Goal: Task Accomplishment & Management: Manage account settings

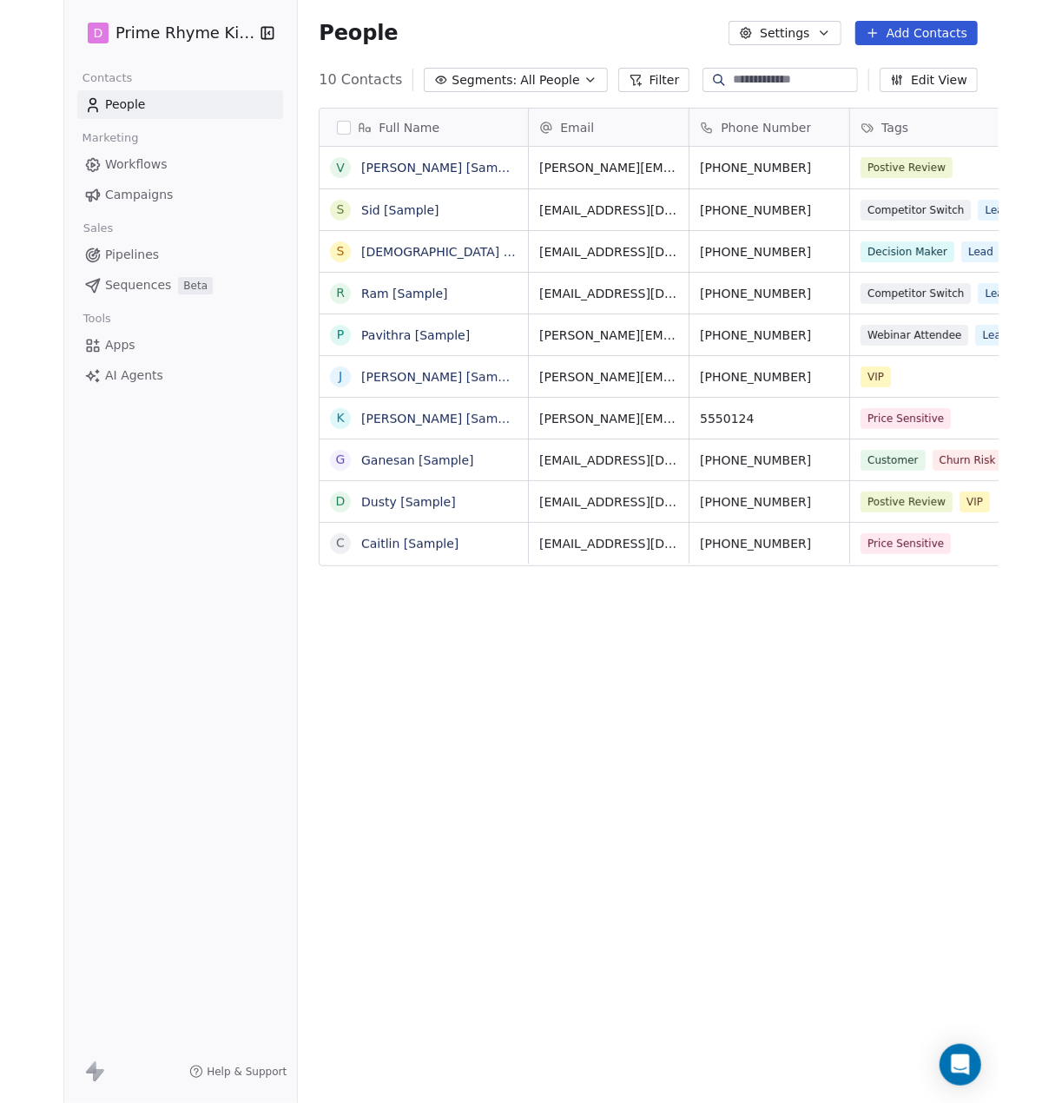
scroll to position [957, 814]
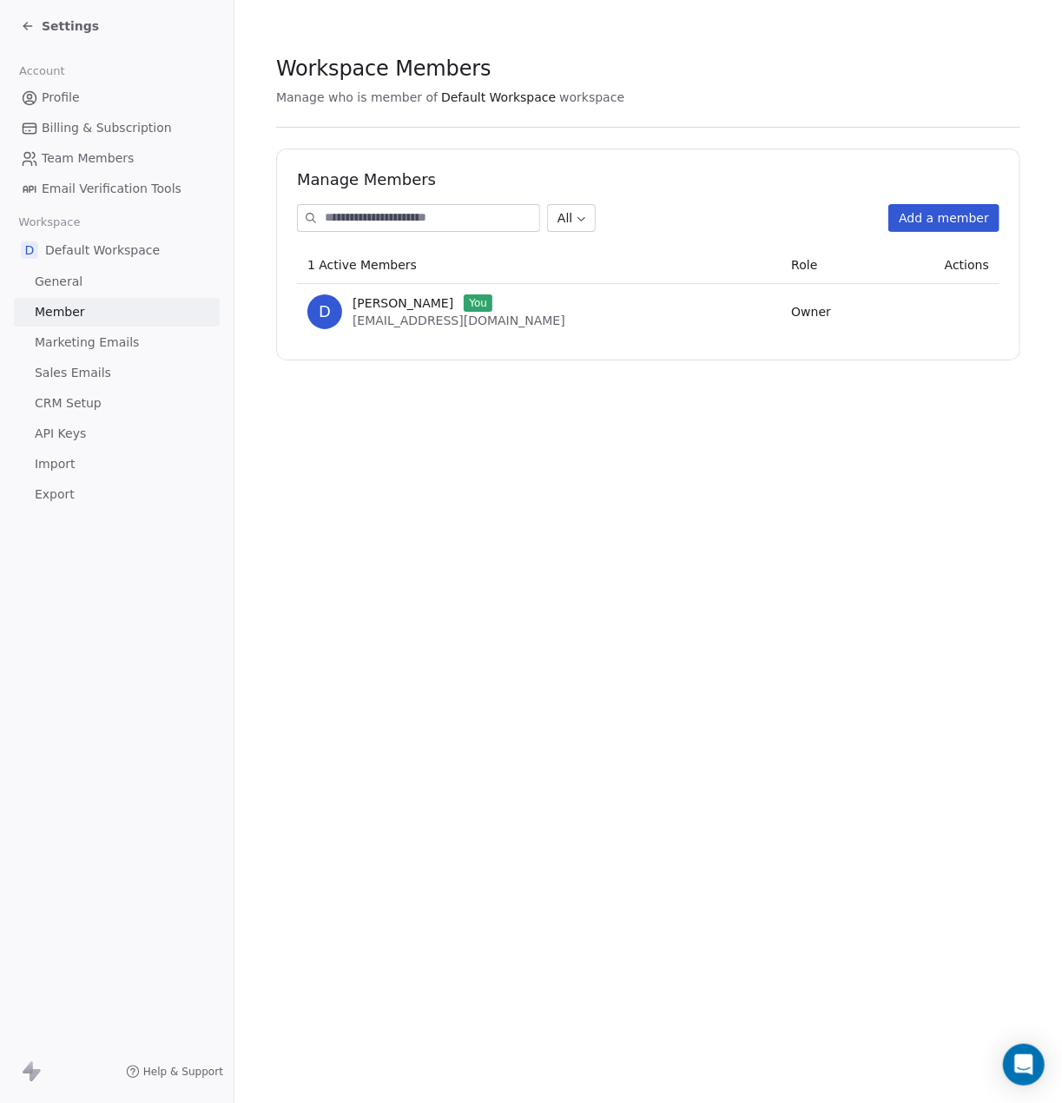
click at [64, 280] on span "General" at bounding box center [59, 282] width 48 height 18
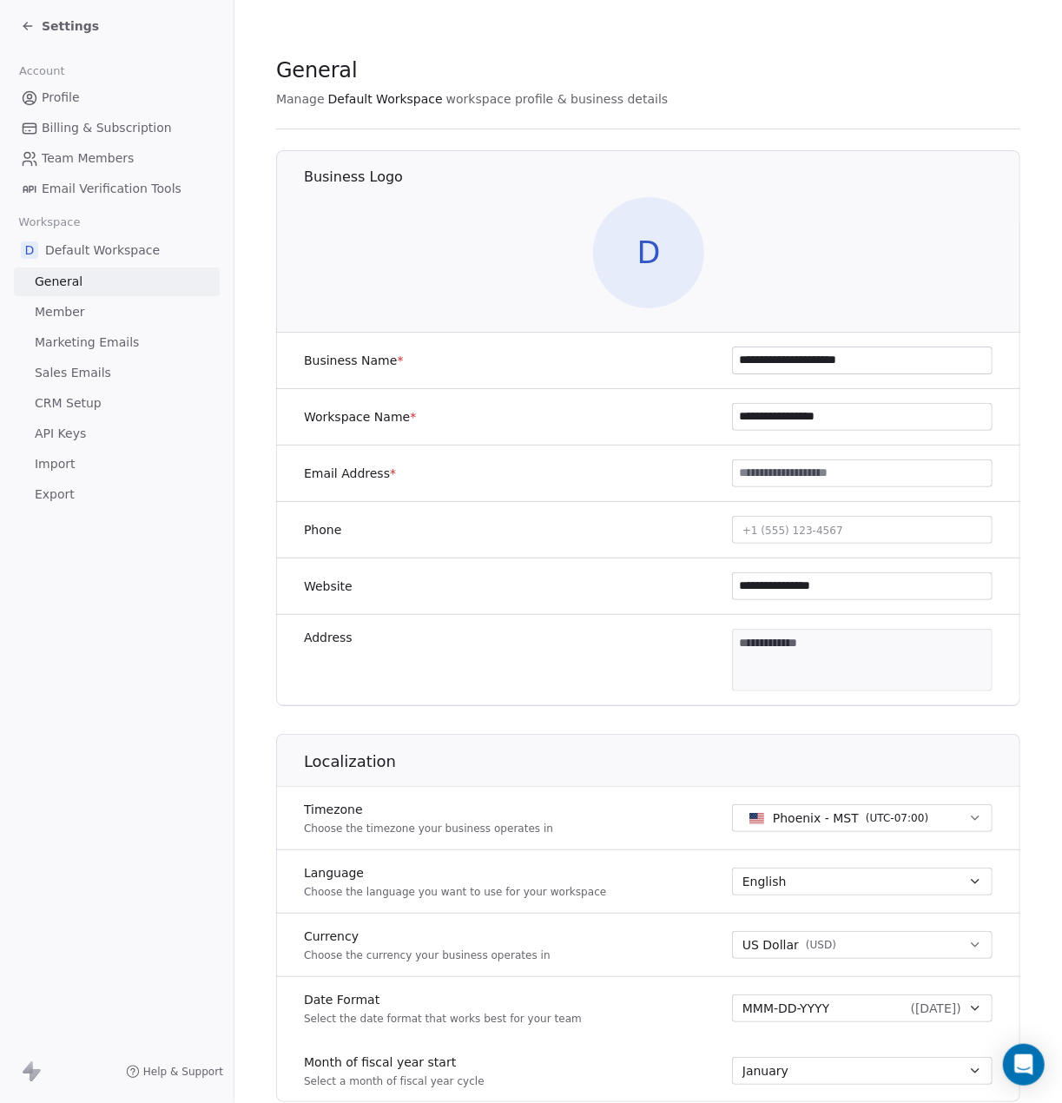
click at [69, 338] on span "Marketing Emails" at bounding box center [87, 342] width 104 height 18
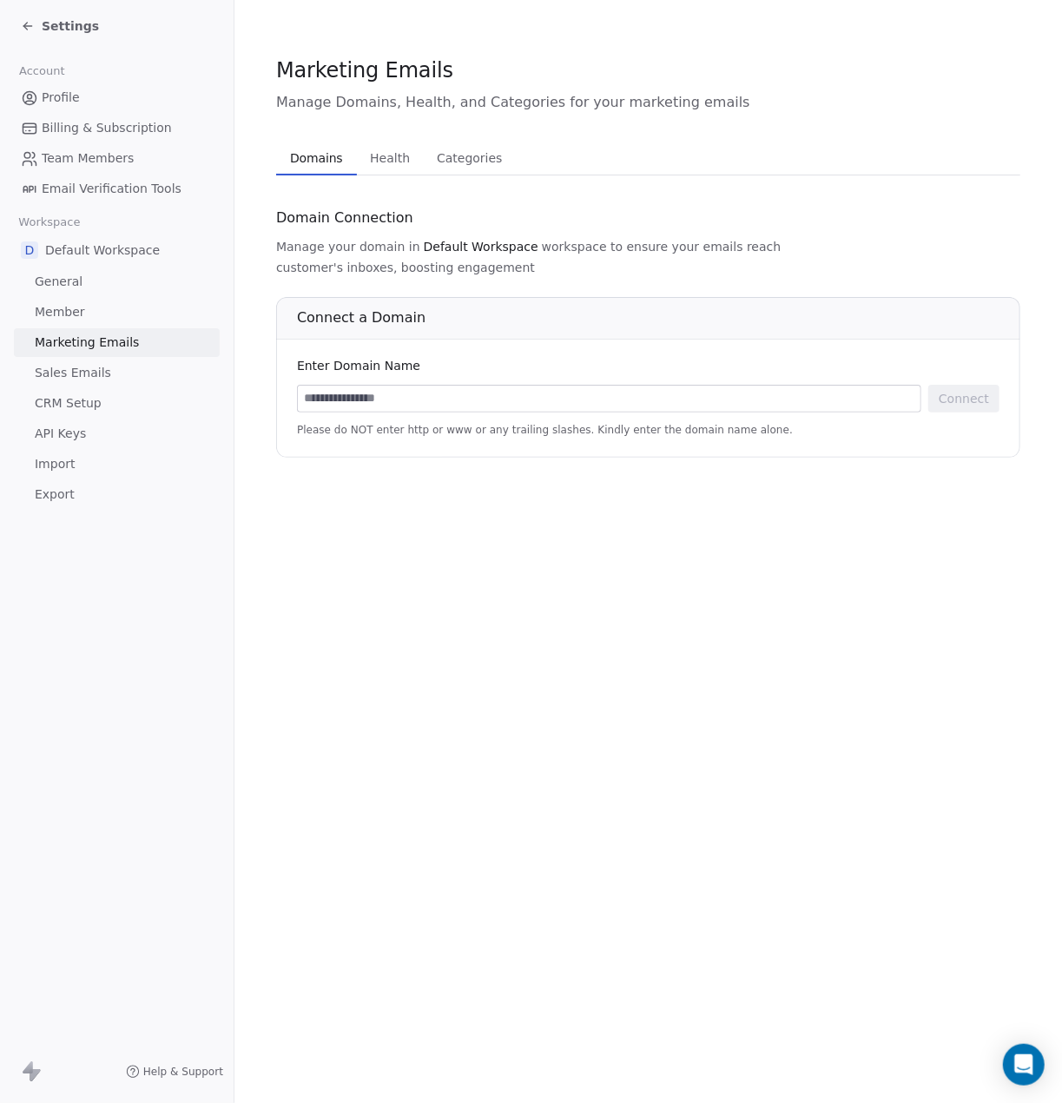
click at [445, 385] on input at bounding box center [609, 398] width 623 height 26
type input "********"
click at [968, 385] on button "Connect" at bounding box center [963, 399] width 71 height 28
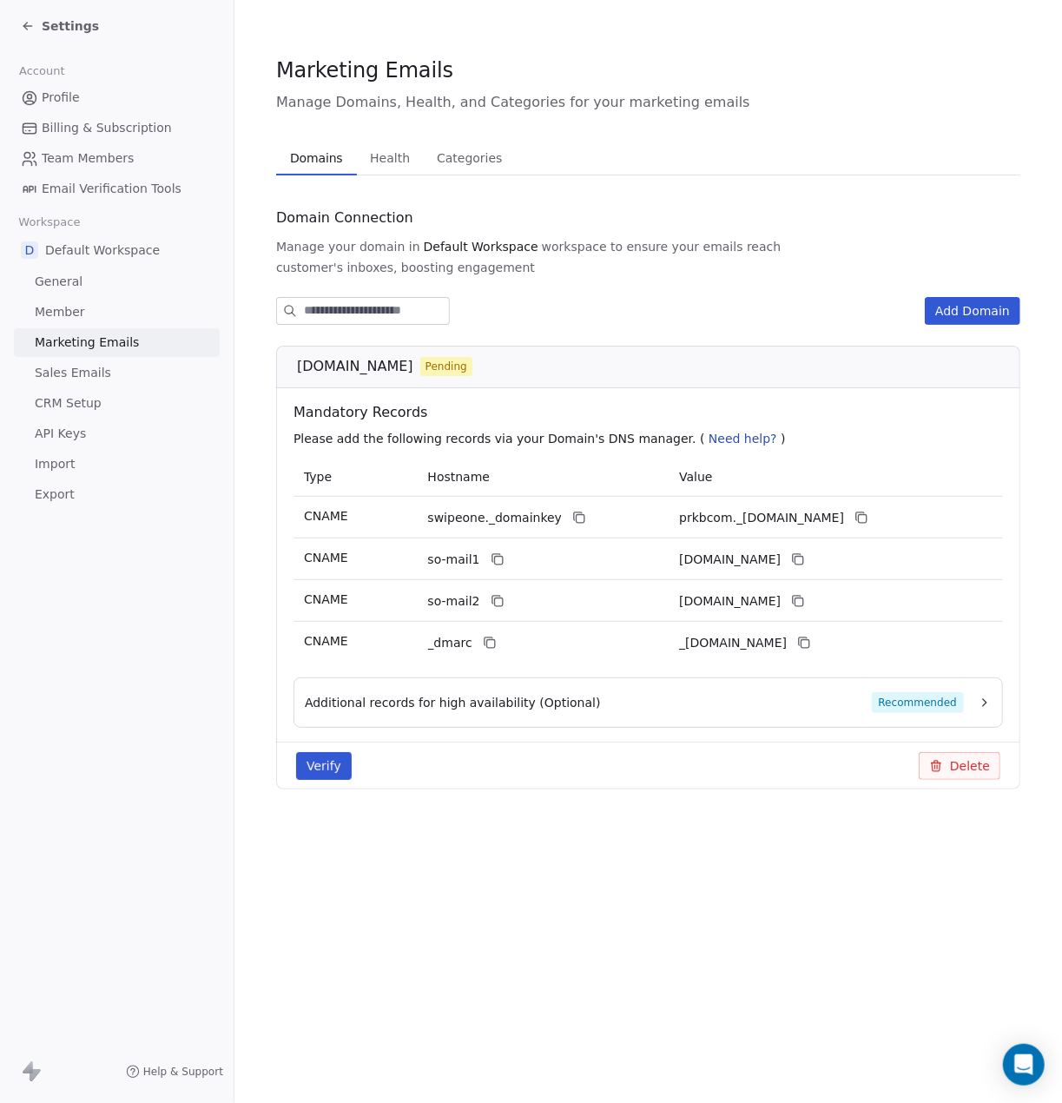
click at [987, 692] on button "Additional records for high availability (Optional) Recommended" at bounding box center [648, 702] width 687 height 21
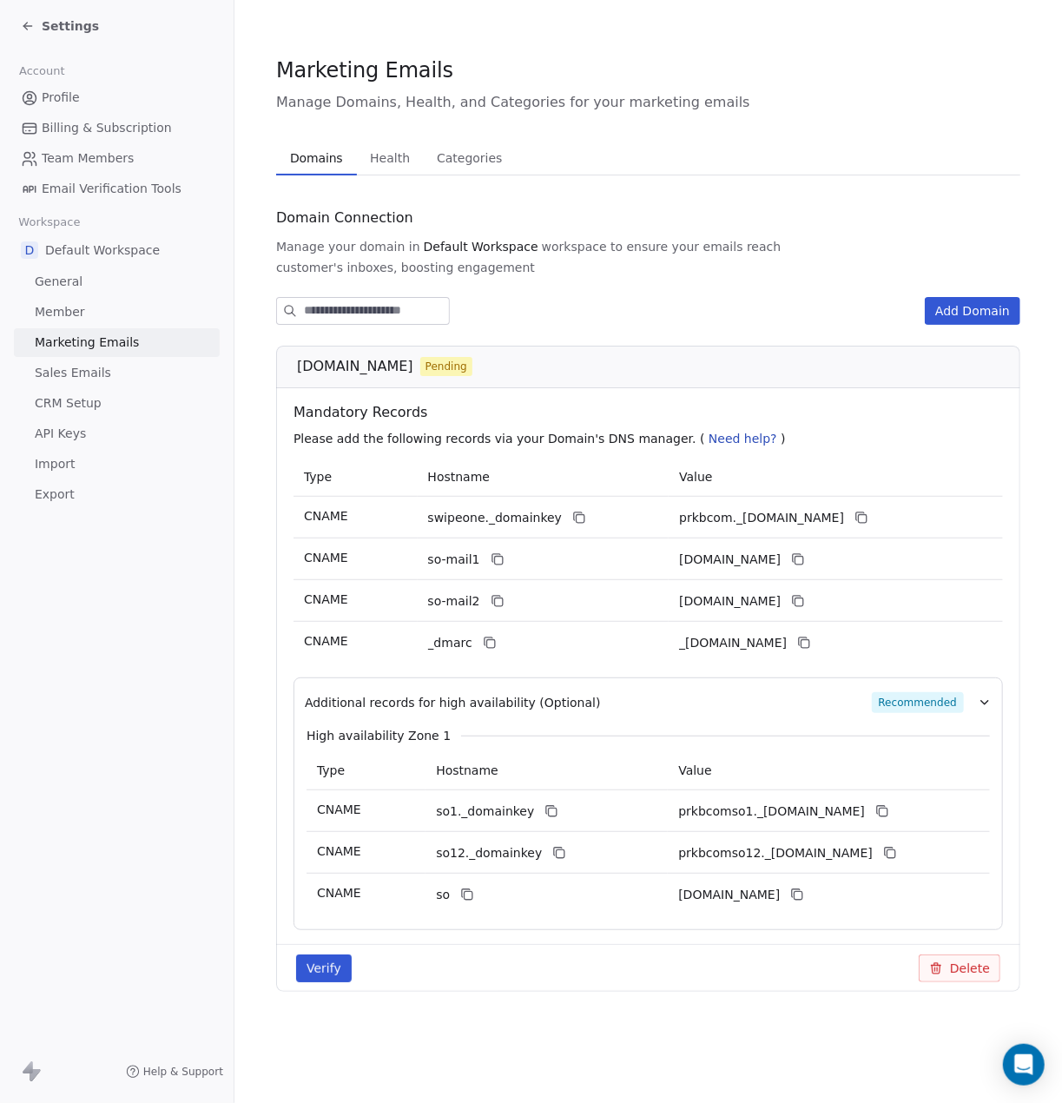
click at [941, 961] on icon at bounding box center [936, 968] width 14 height 14
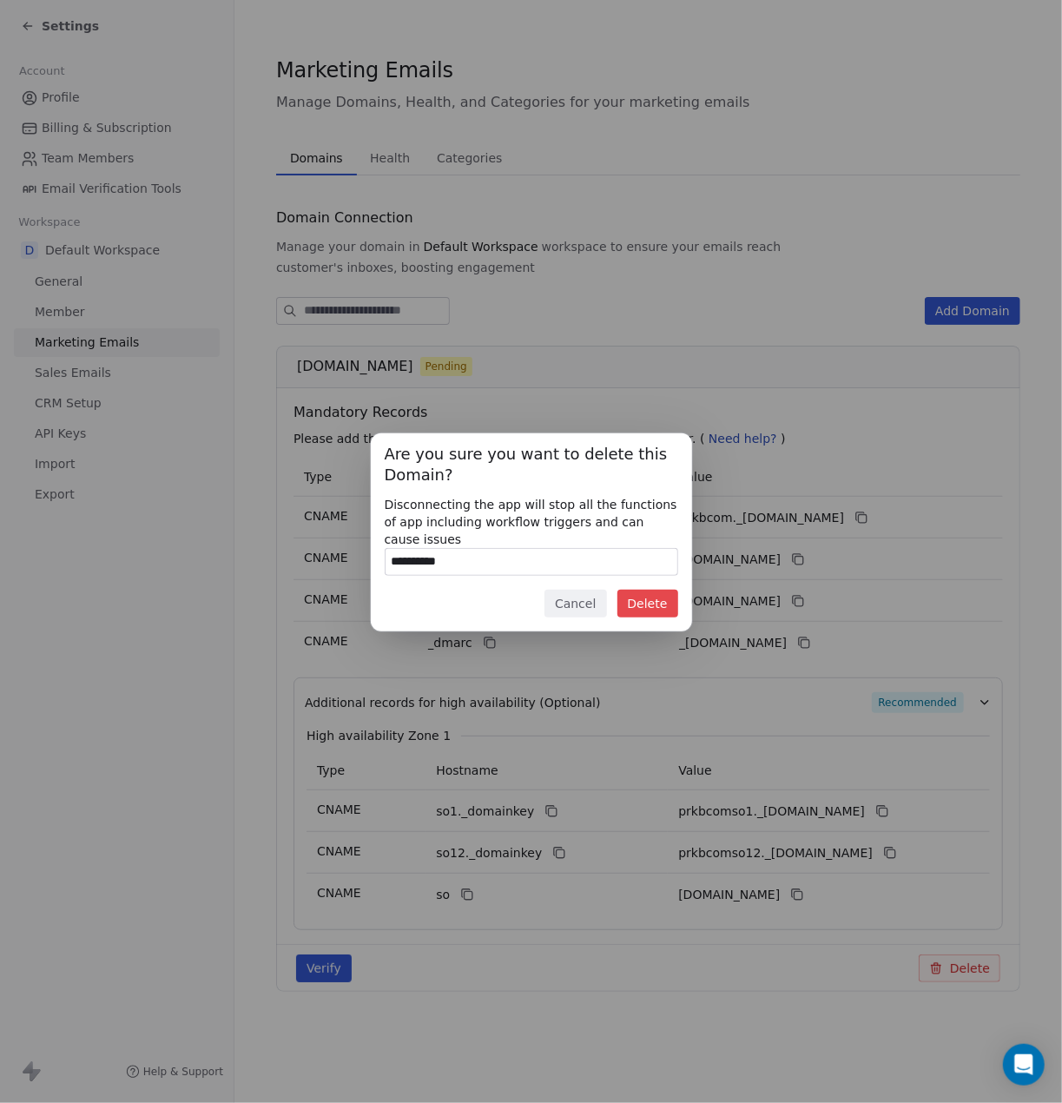
type input "**********"
click at [648, 590] on button "Delete" at bounding box center [647, 604] width 61 height 28
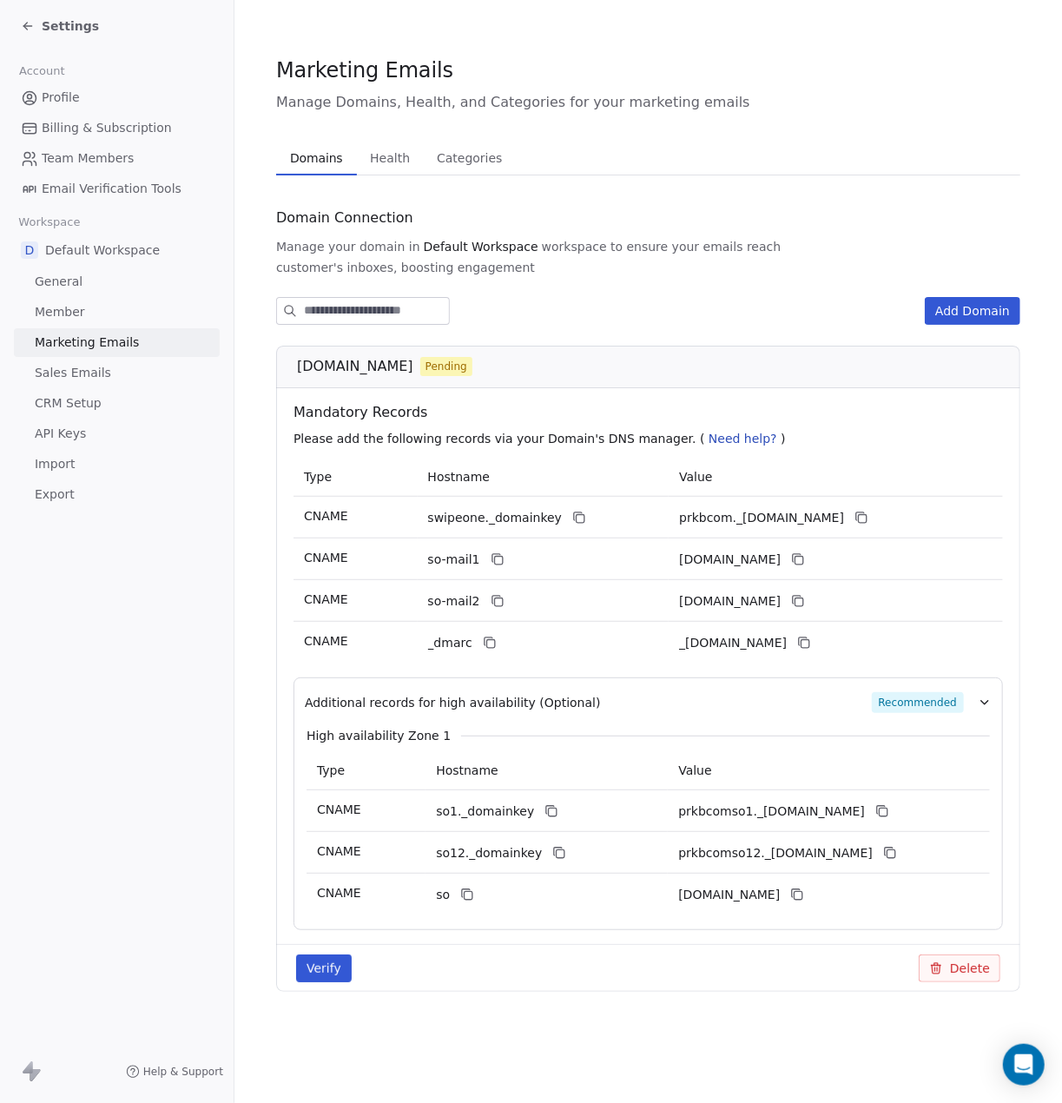
click at [955, 297] on button "Add Domain" at bounding box center [973, 311] width 96 height 28
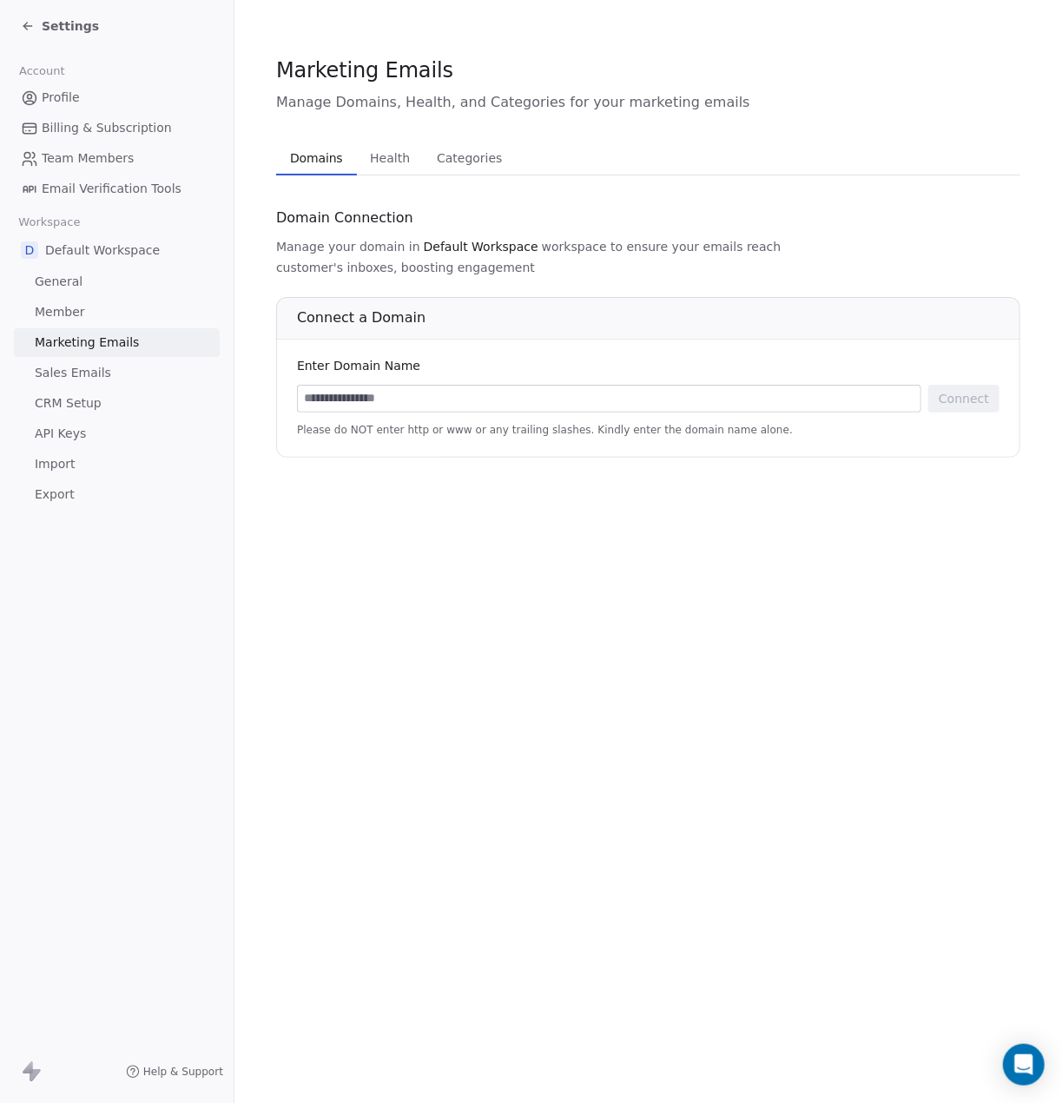
click at [431, 385] on input at bounding box center [609, 398] width 623 height 26
type input "********"
click at [982, 385] on button "Connect" at bounding box center [963, 399] width 71 height 28
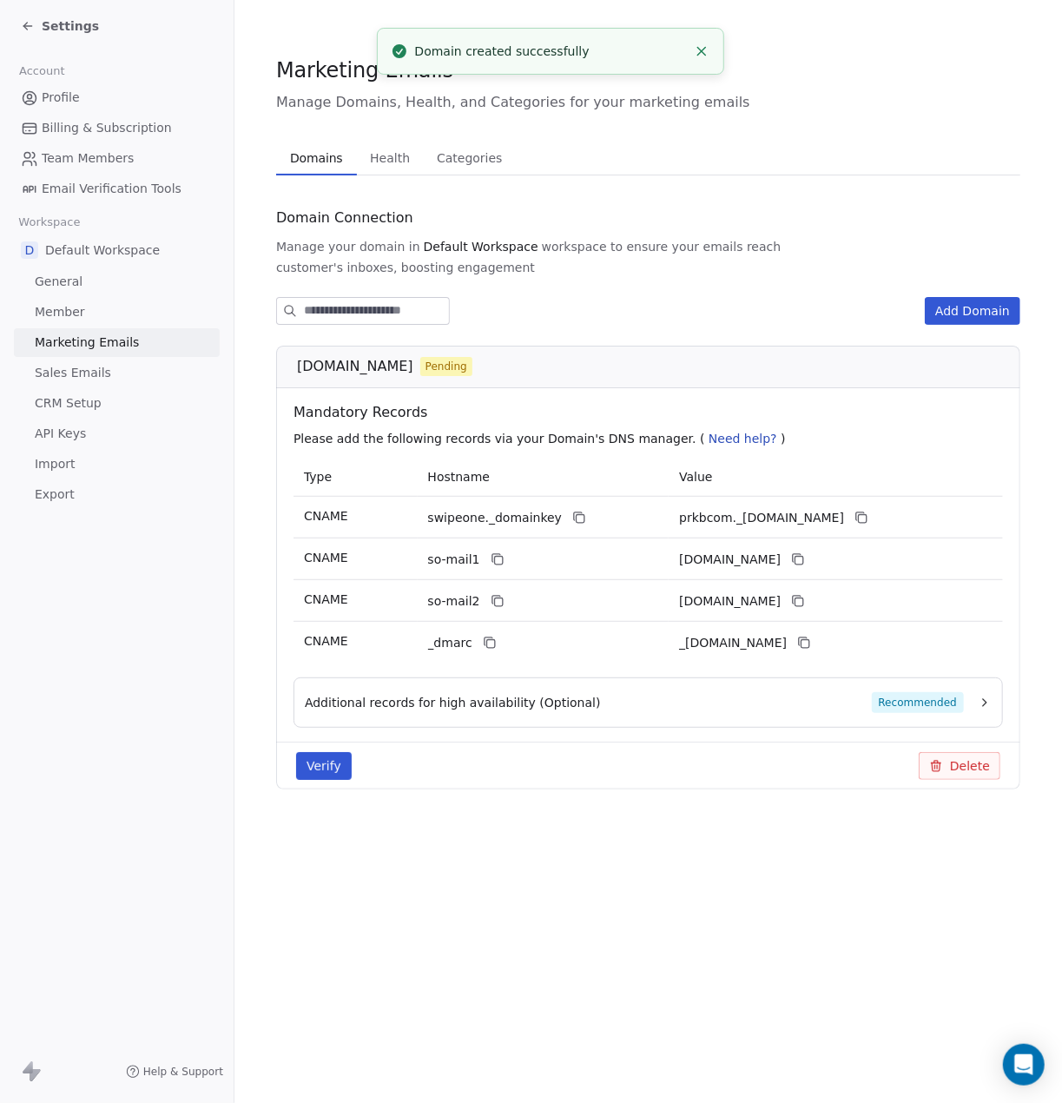
click at [972, 692] on button "Additional records for high availability (Optional) Recommended" at bounding box center [648, 702] width 687 height 21
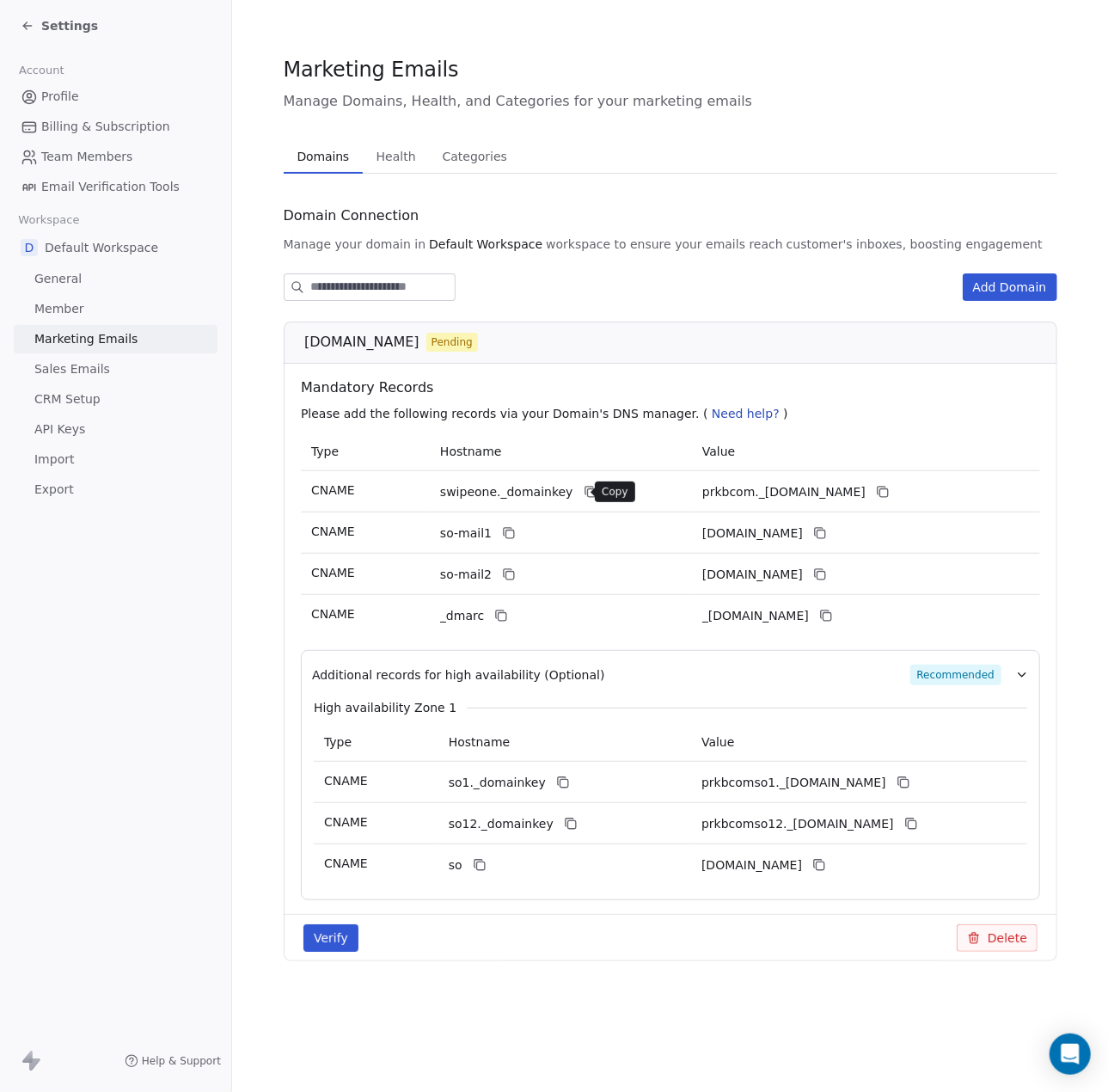
click at [587, 489] on icon at bounding box center [591, 493] width 8 height 8
click at [889, 492] on icon at bounding box center [882, 492] width 14 height 14
click at [511, 538] on icon at bounding box center [509, 533] width 14 height 14
click at [825, 531] on icon at bounding box center [821, 535] width 8 height 8
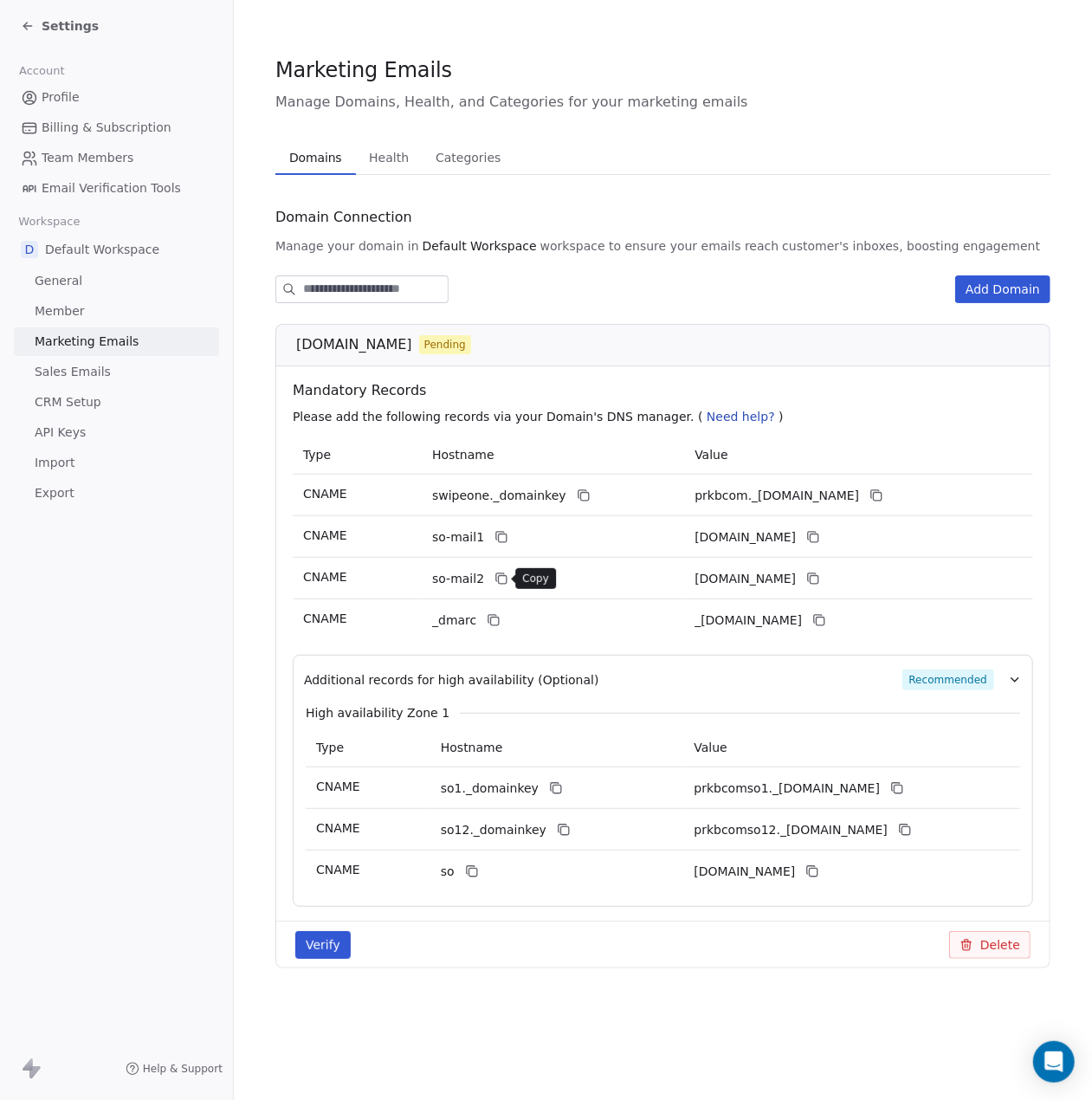
click at [502, 581] on icon at bounding box center [503, 579] width 8 height 8
click at [820, 579] on icon at bounding box center [813, 578] width 14 height 14
click at [490, 621] on icon at bounding box center [494, 620] width 14 height 14
click at [826, 620] on icon at bounding box center [819, 620] width 14 height 14
click at [548, 792] on icon at bounding box center [555, 788] width 14 height 14
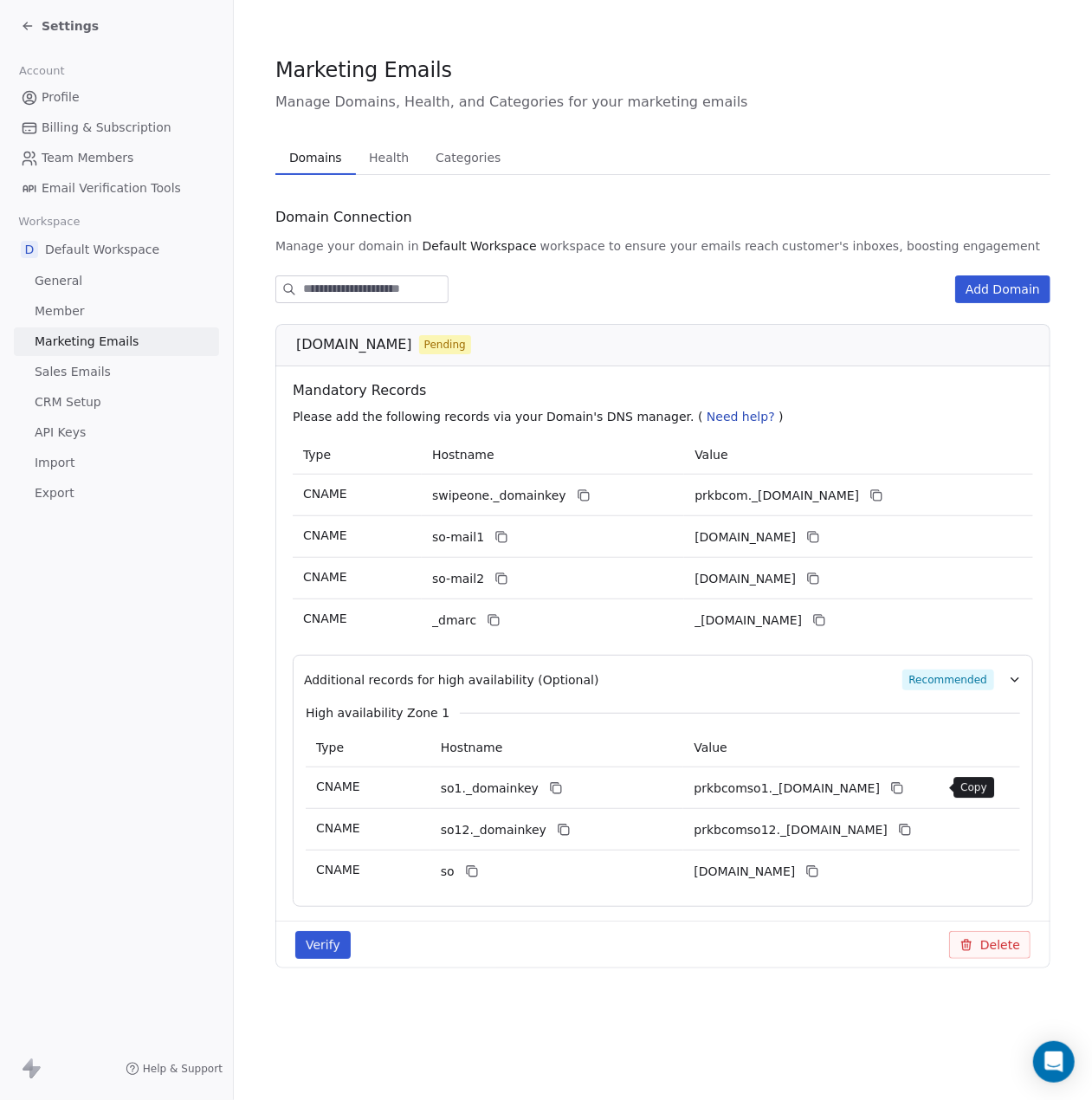
click at [903, 785] on icon at bounding box center [899, 789] width 8 height 8
click at [556, 829] on icon at bounding box center [563, 830] width 14 height 14
click at [910, 834] on icon at bounding box center [907, 831] width 8 height 8
click at [468, 874] on icon at bounding box center [472, 871] width 14 height 14
click at [819, 872] on icon at bounding box center [812, 871] width 14 height 14
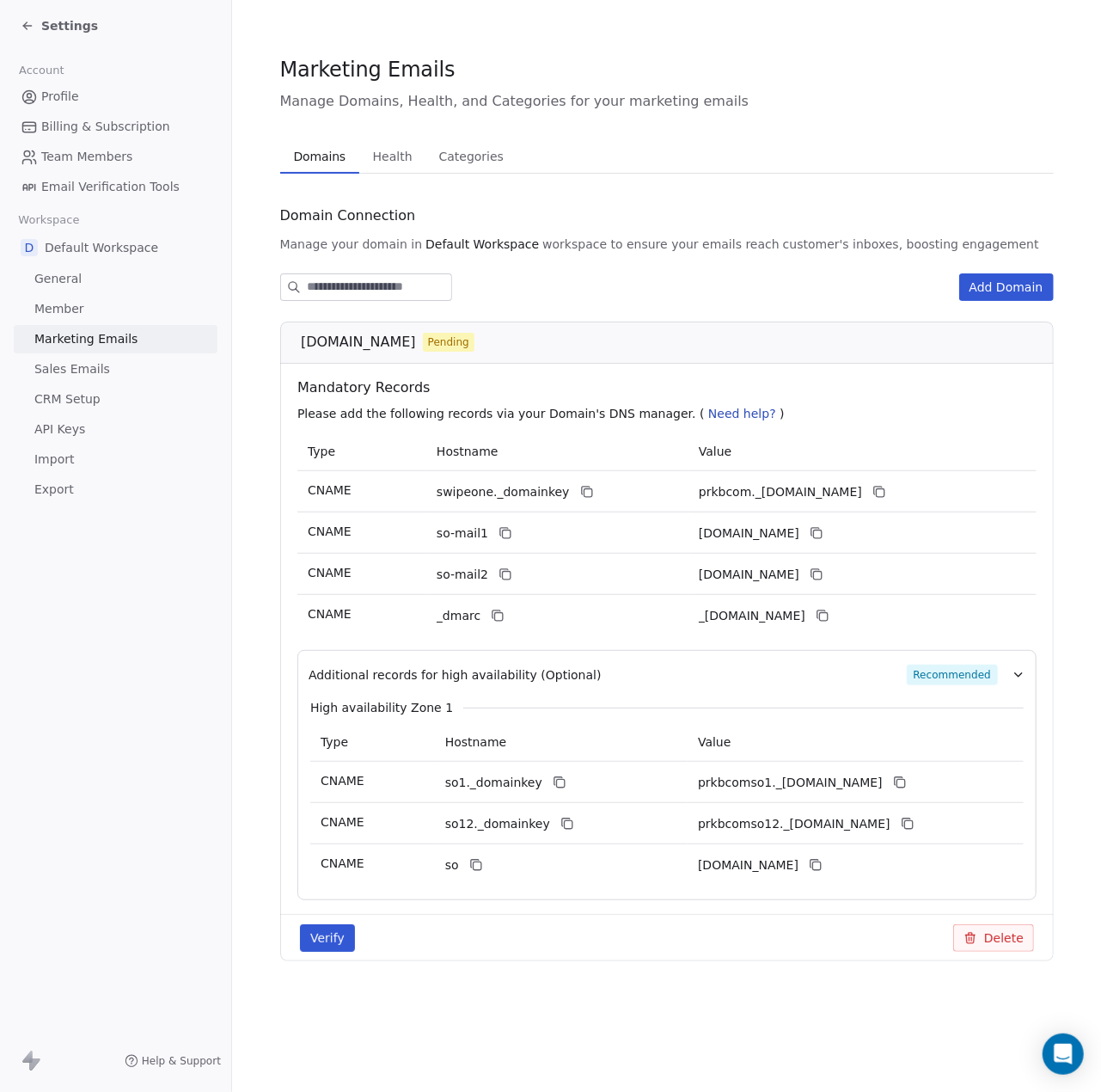
click at [390, 157] on span "Health" at bounding box center [393, 156] width 53 height 24
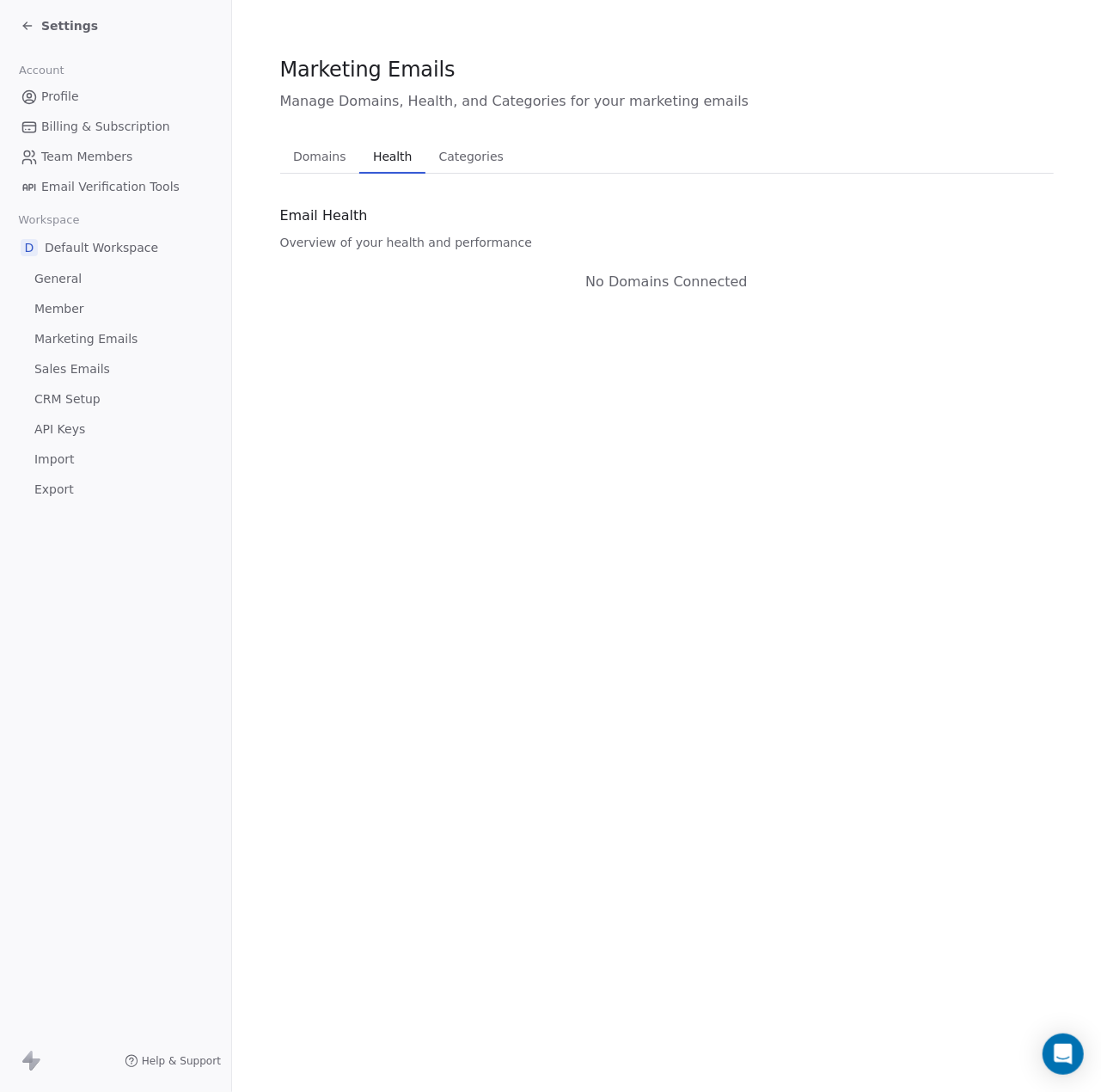
click at [465, 153] on span "Categories" at bounding box center [471, 156] width 78 height 24
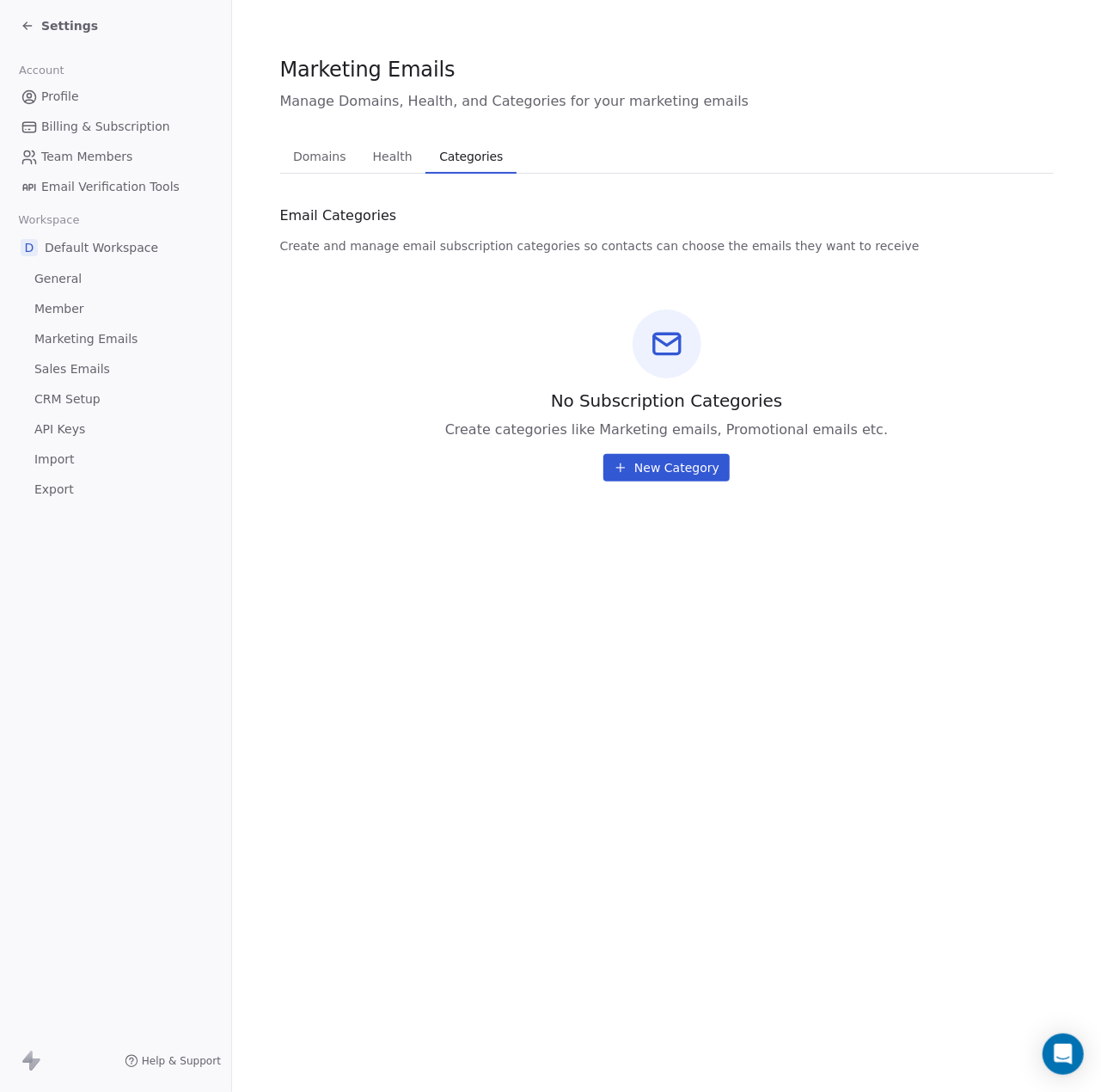
click at [330, 159] on span "Domains" at bounding box center [320, 156] width 67 height 24
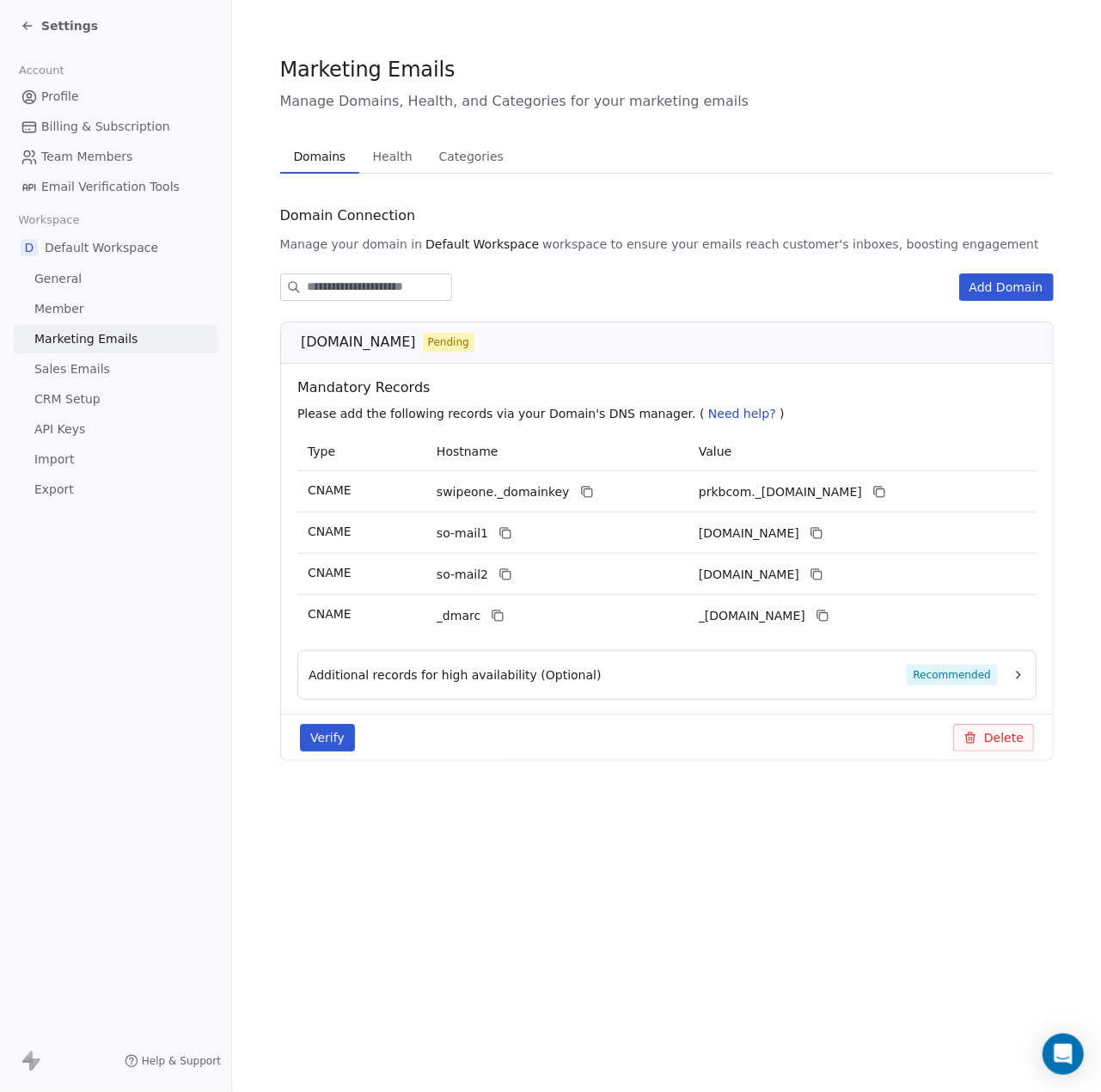
click at [101, 377] on span "Sales Emails" at bounding box center [72, 369] width 75 height 18
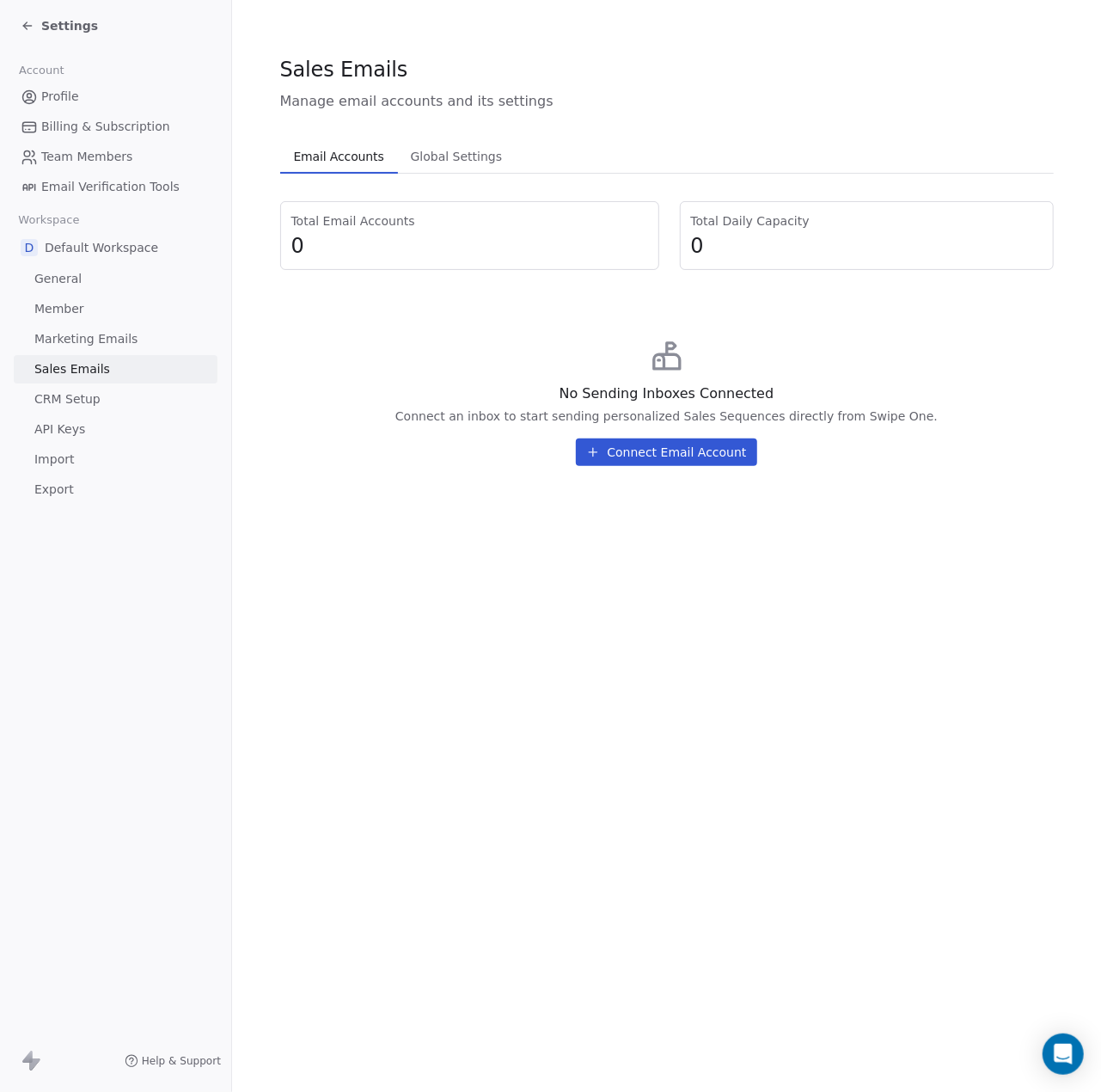
click at [70, 398] on span "CRM Setup" at bounding box center [67, 399] width 66 height 18
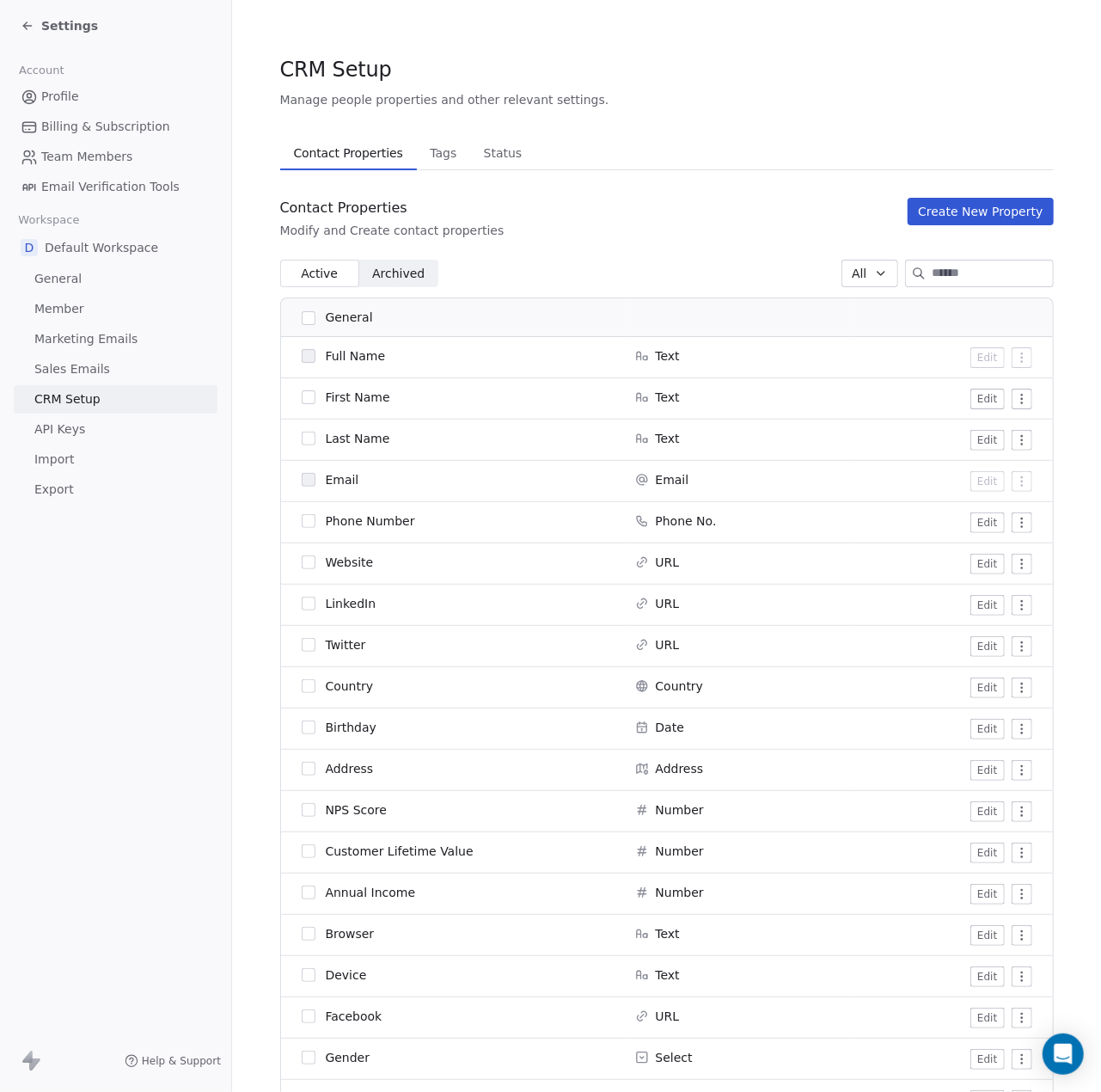
click at [62, 428] on span "API Keys" at bounding box center [59, 430] width 50 height 18
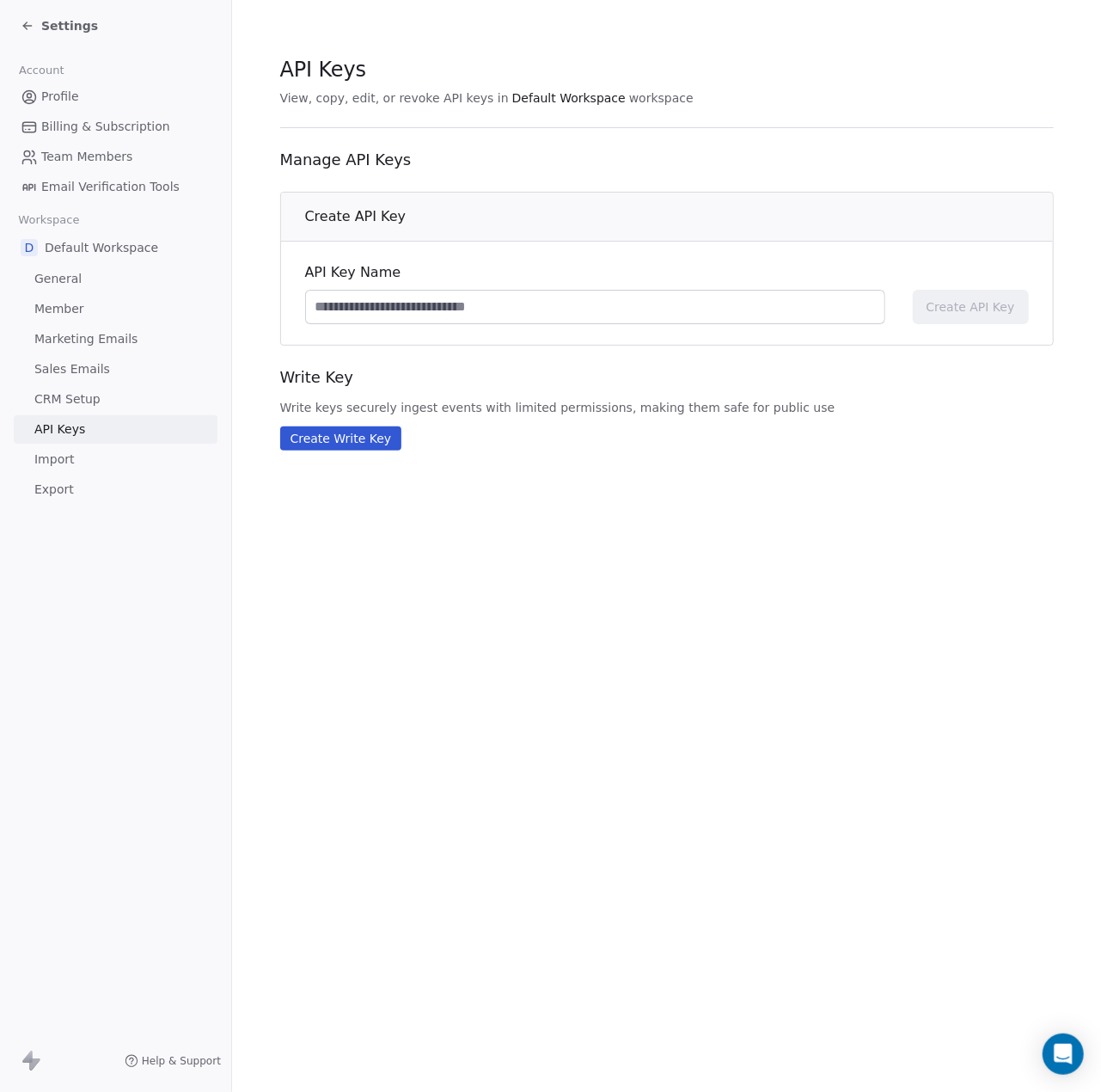
click at [60, 458] on span "Import" at bounding box center [54, 459] width 40 height 18
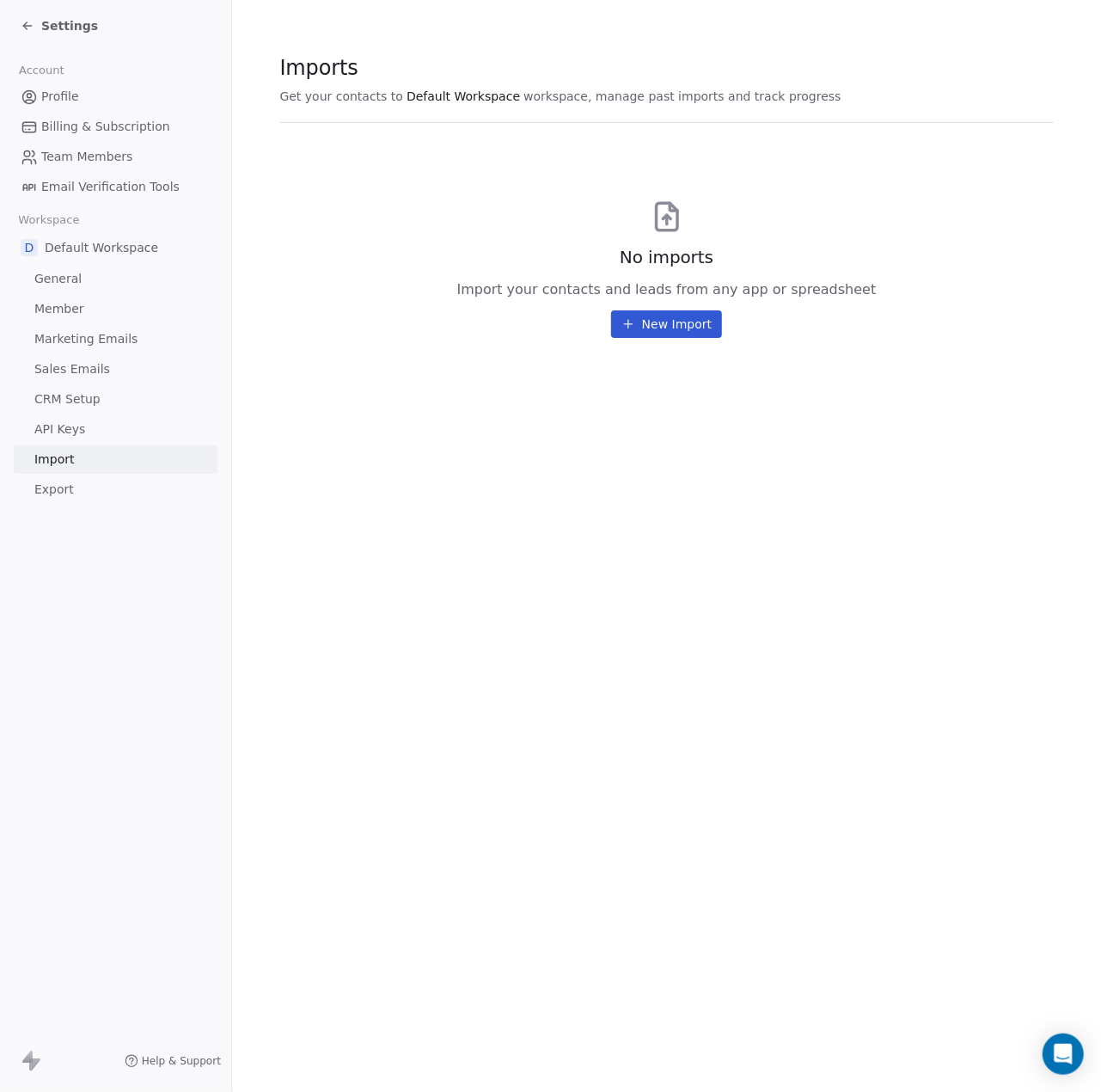
click at [57, 282] on span "General" at bounding box center [58, 279] width 48 height 18
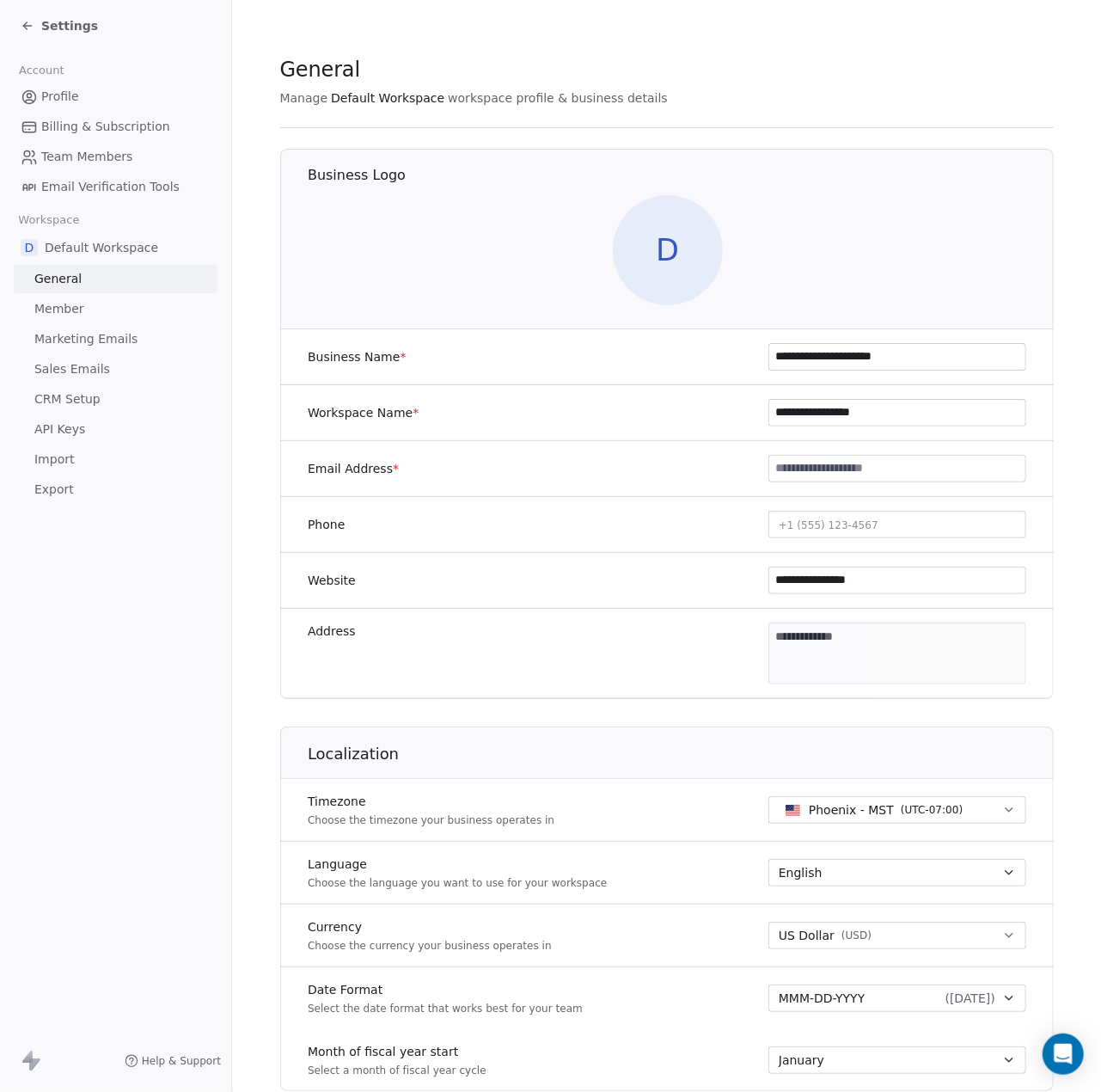
click at [58, 90] on span "Profile" at bounding box center [60, 97] width 38 height 18
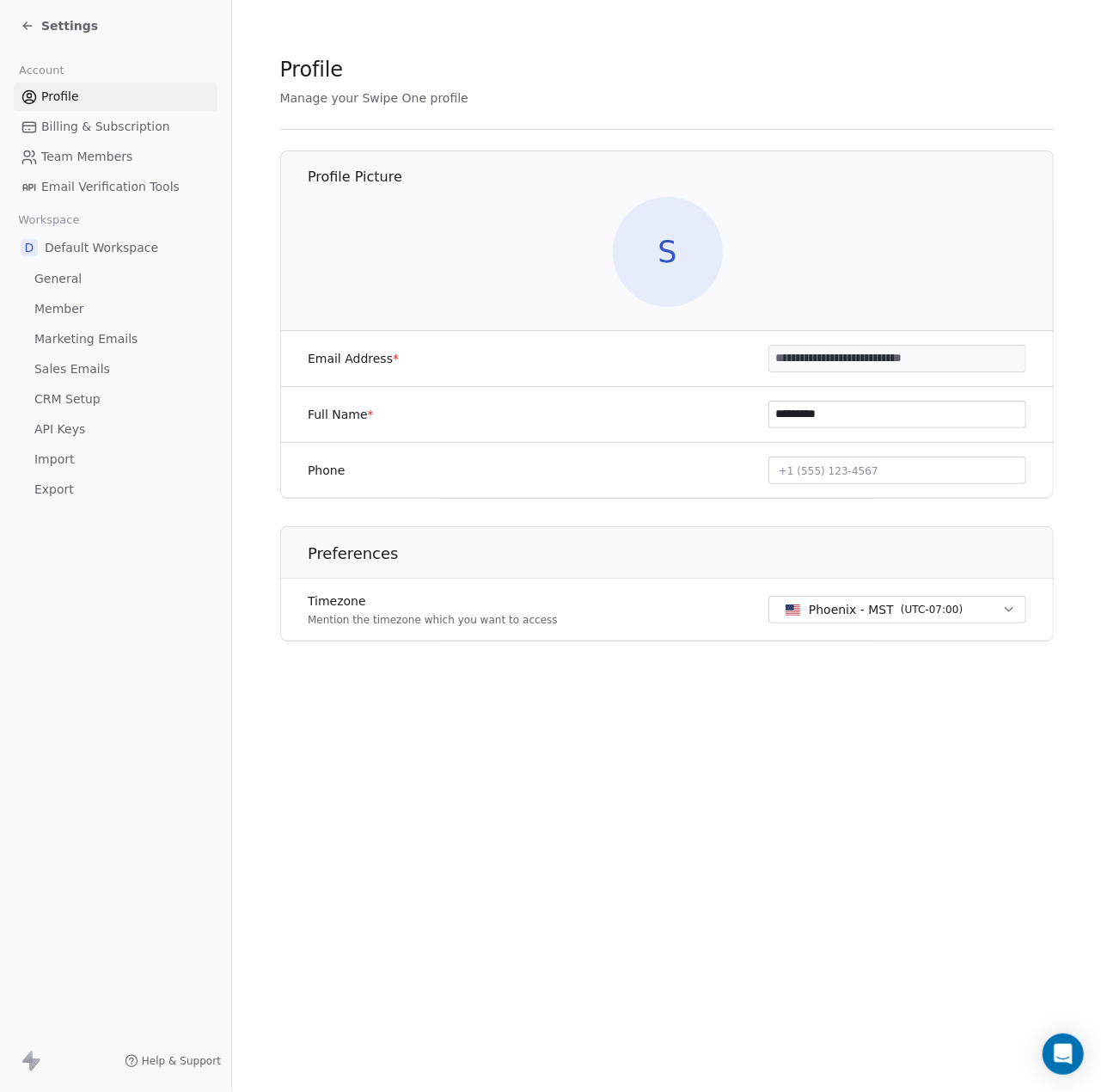
click at [33, 22] on icon at bounding box center [28, 26] width 14 height 14
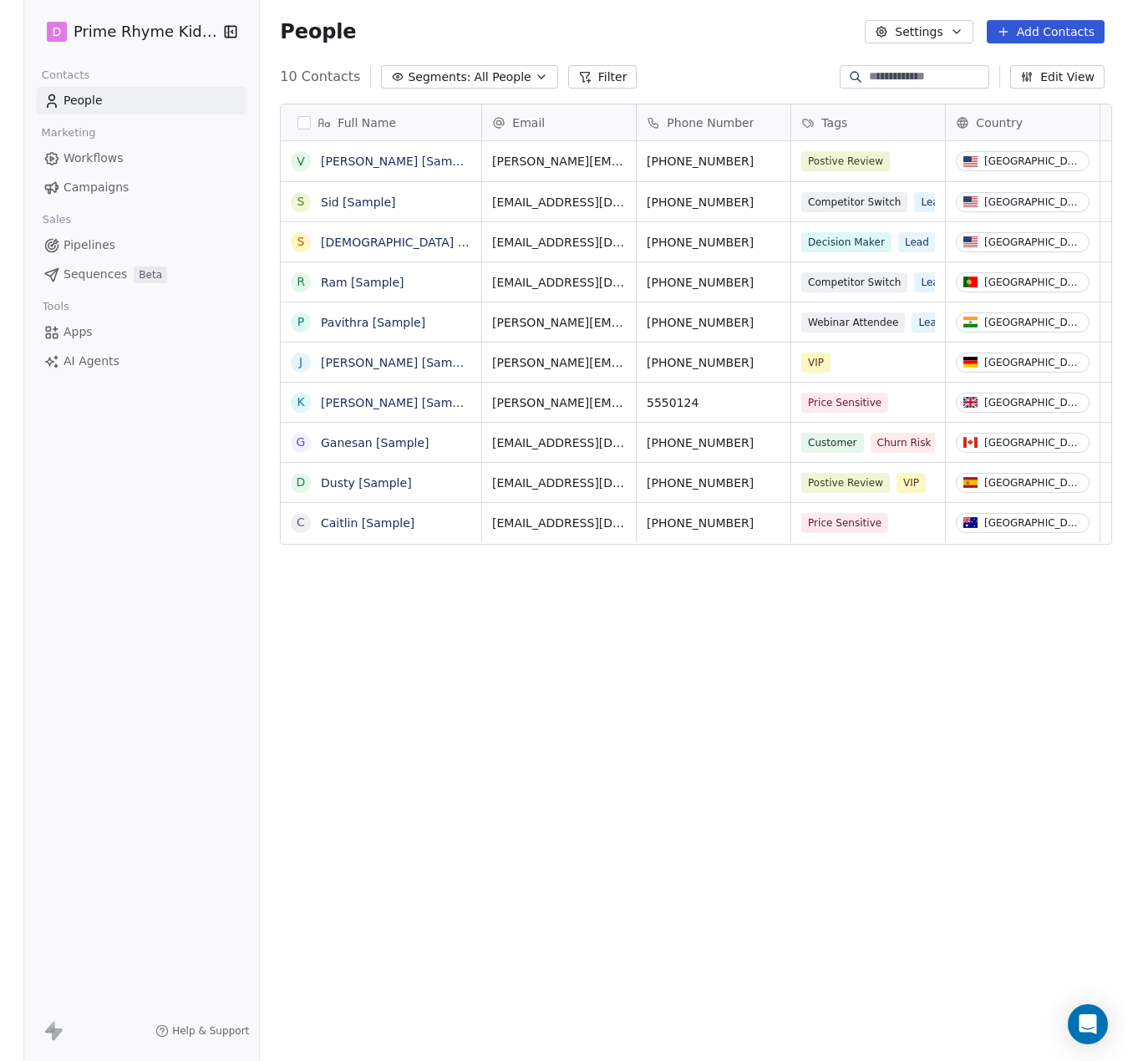
scroll to position [921, 859]
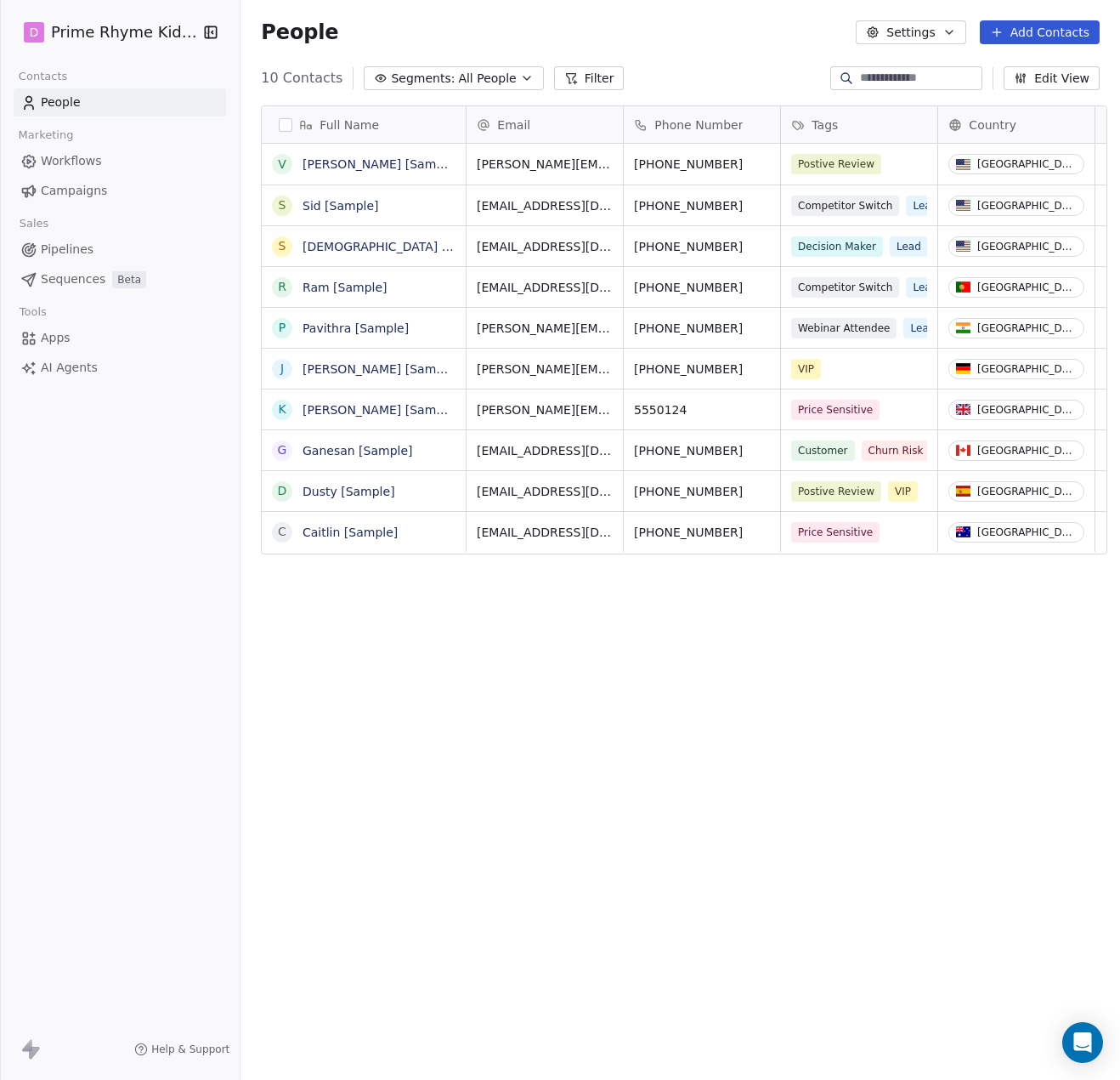
click at [67, 164] on span "Workflows" at bounding box center [71, 161] width 62 height 18
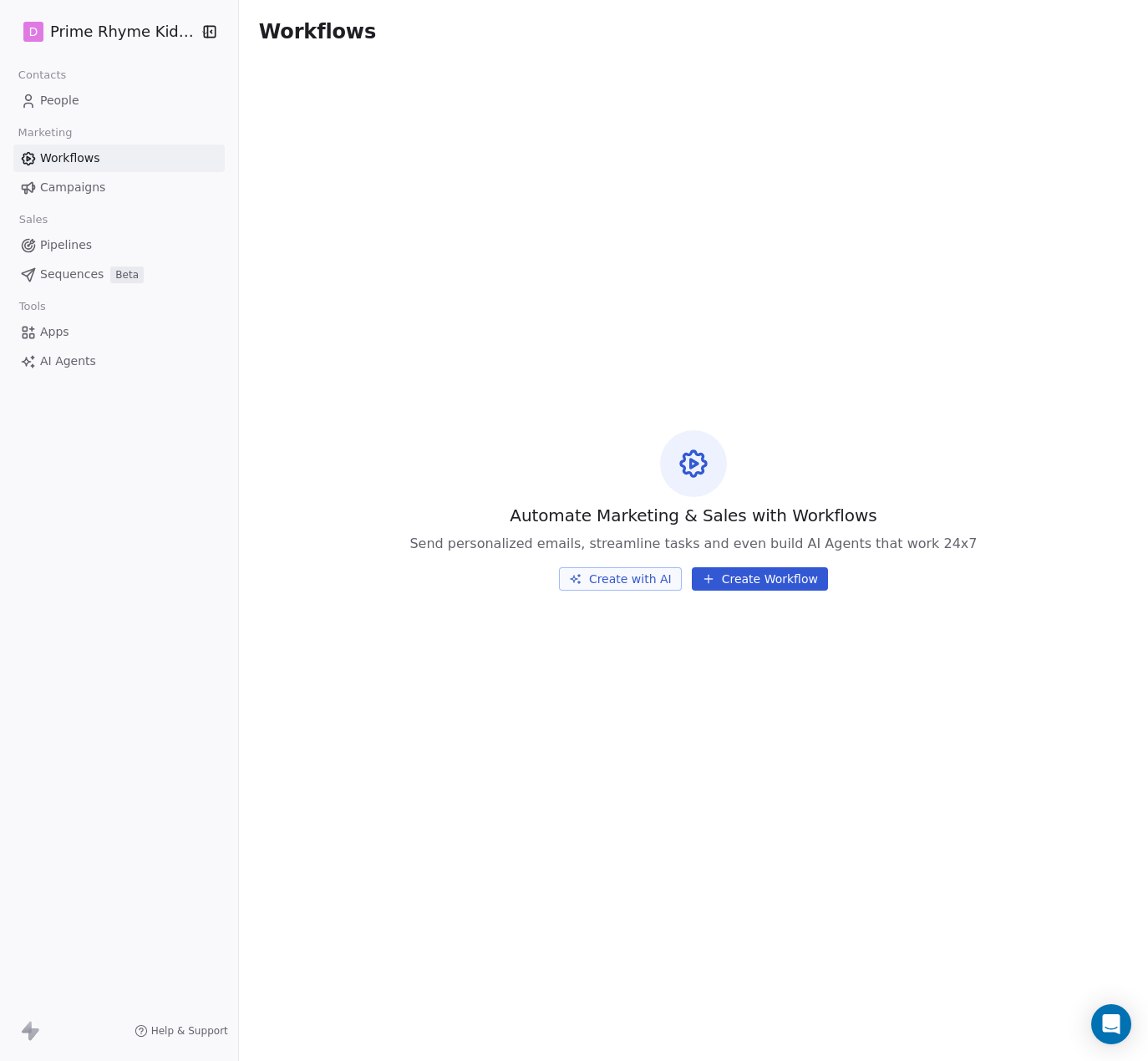
drag, startPoint x: 187, startPoint y: 1033, endPoint x: 236, endPoint y: 1031, distance: 49.0
click at [187, 1033] on span "Help & Support" at bounding box center [190, 1030] width 77 height 13
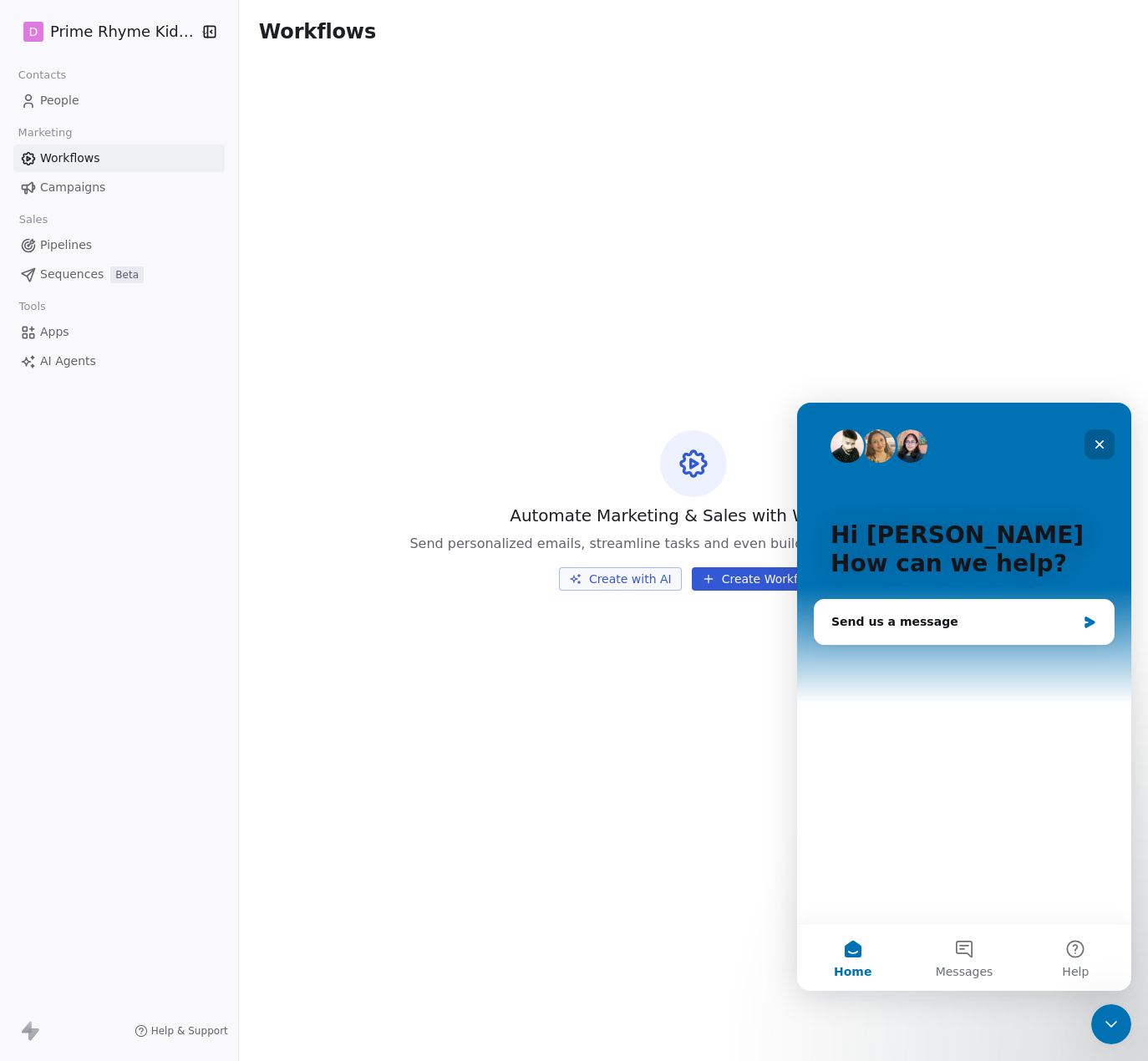
click at [1021, 442] on icon "Close" at bounding box center [1100, 444] width 13 height 13
